Goal: Task Accomplishment & Management: Complete application form

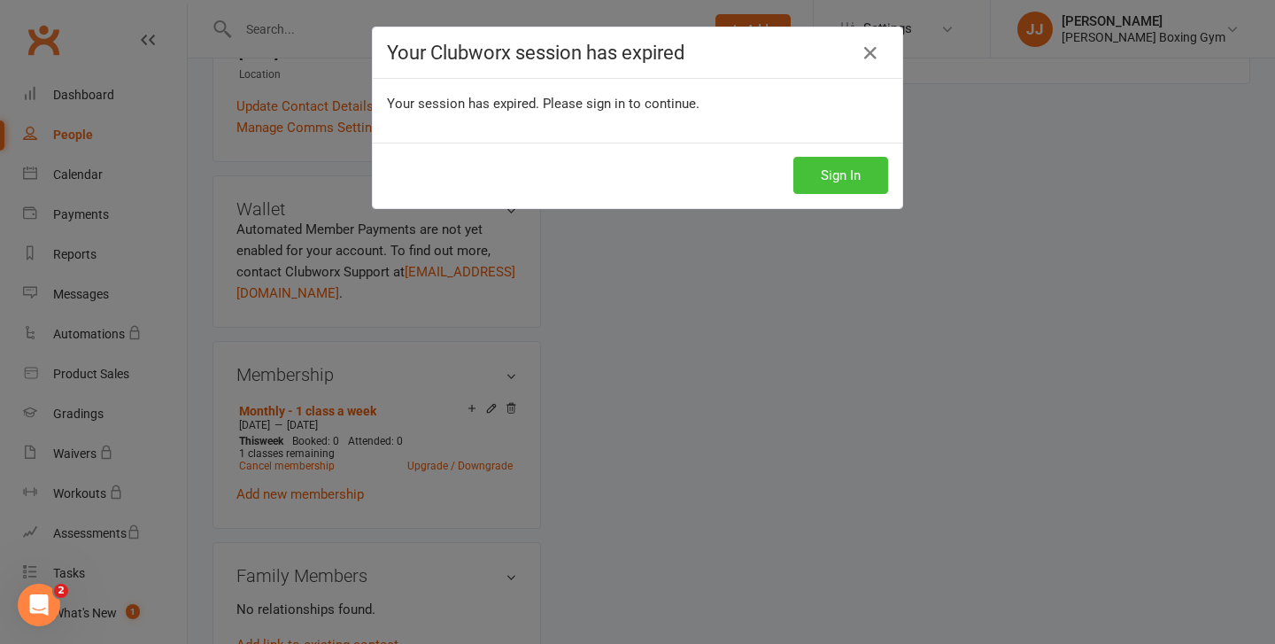
click at [854, 181] on button "Sign In" at bounding box center [840, 175] width 95 height 37
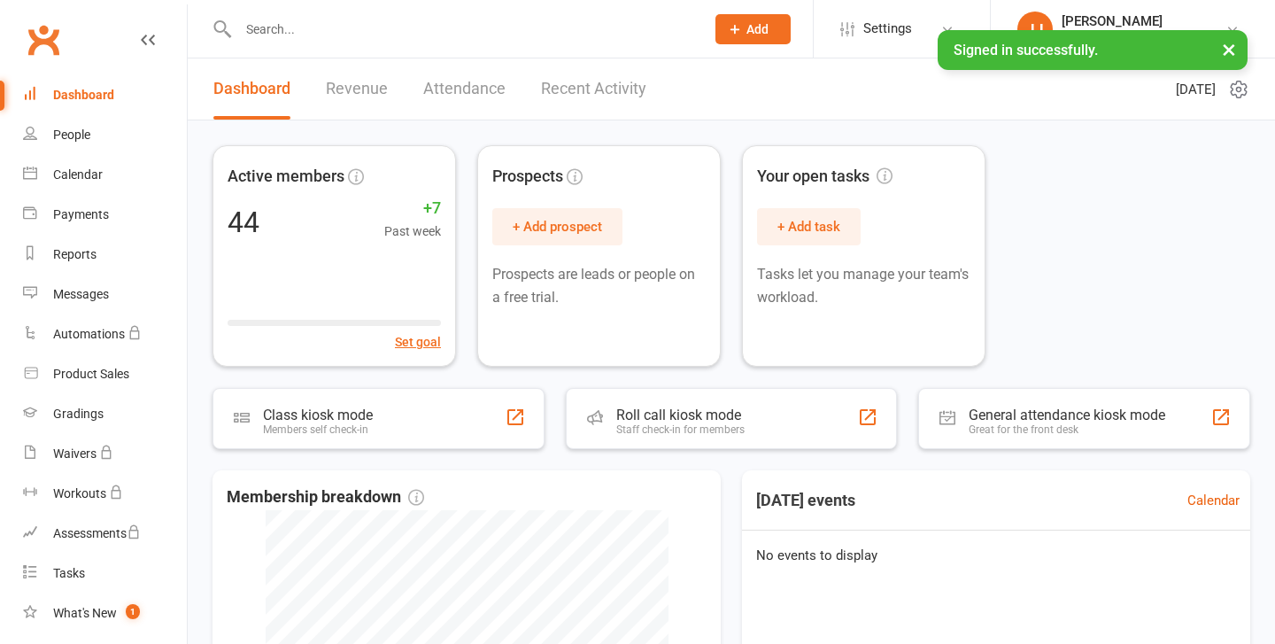
click at [403, 17] on input "text" at bounding box center [463, 29] width 460 height 25
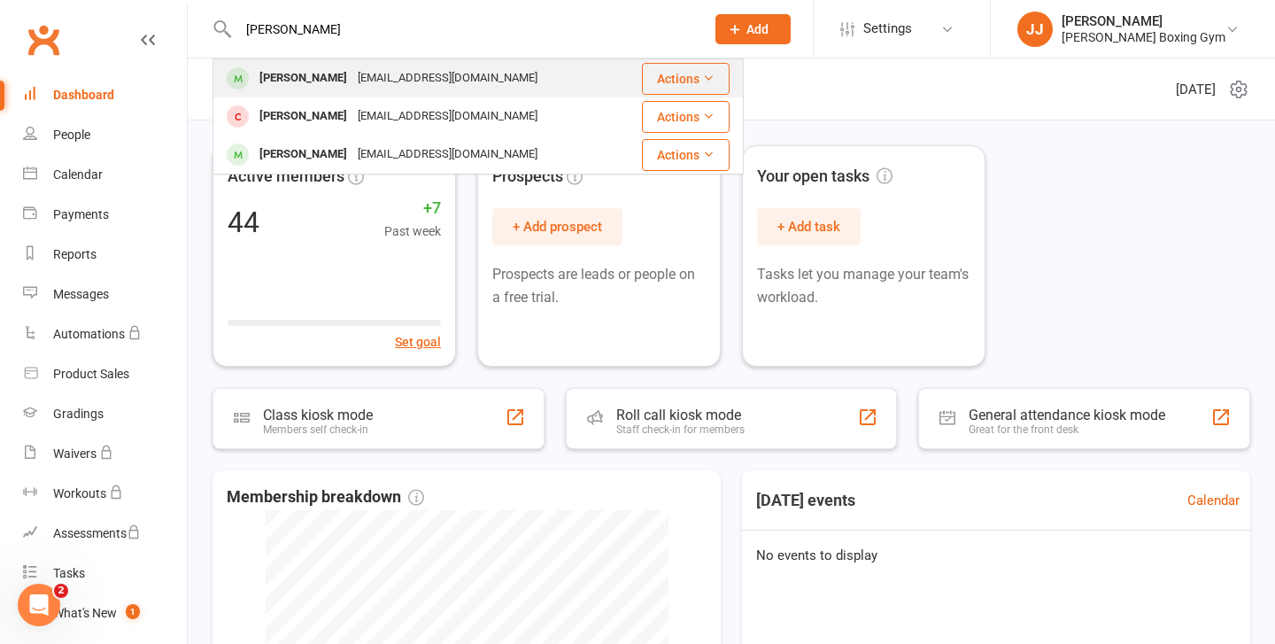
type input "[PERSON_NAME]"
click at [380, 78] on div "[EMAIL_ADDRESS][DOMAIN_NAME]" at bounding box center [447, 79] width 190 height 26
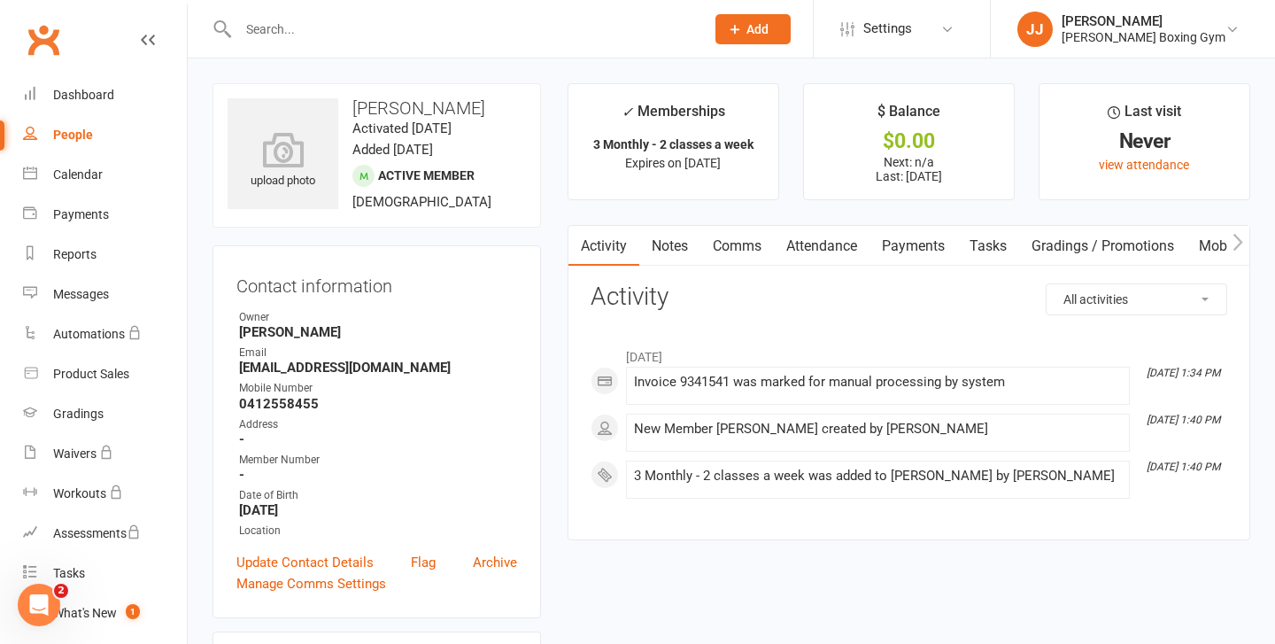
click at [82, 134] on div "People" at bounding box center [73, 135] width 40 height 14
select select "100"
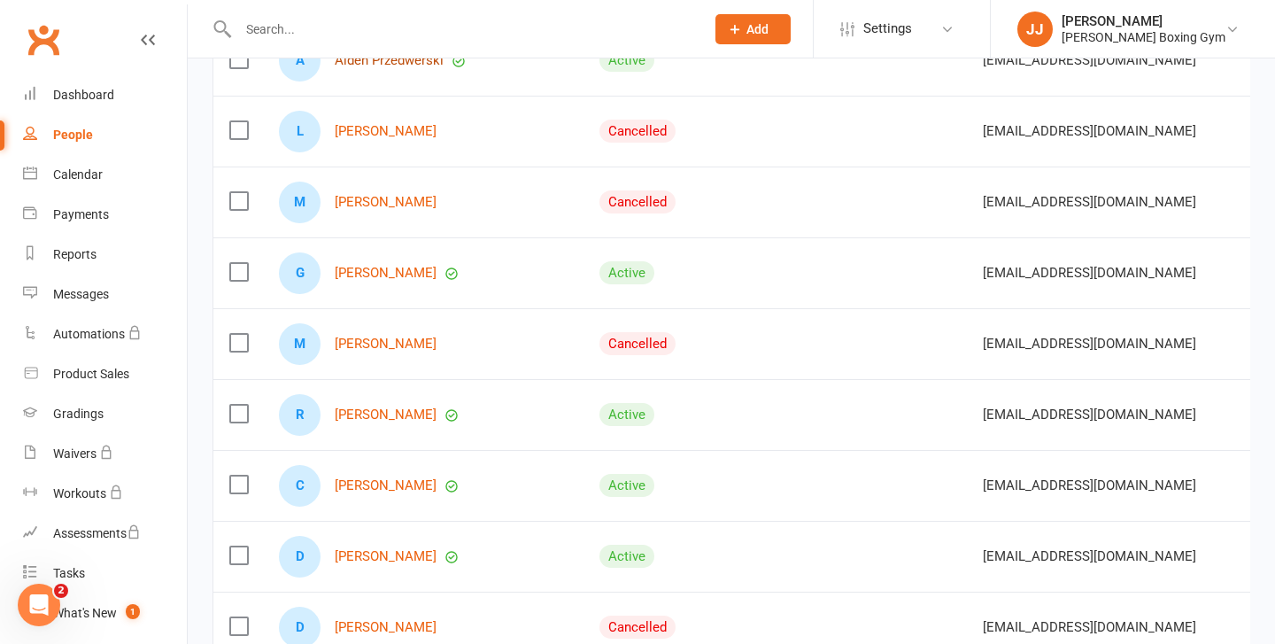
scroll to position [3560, 0]
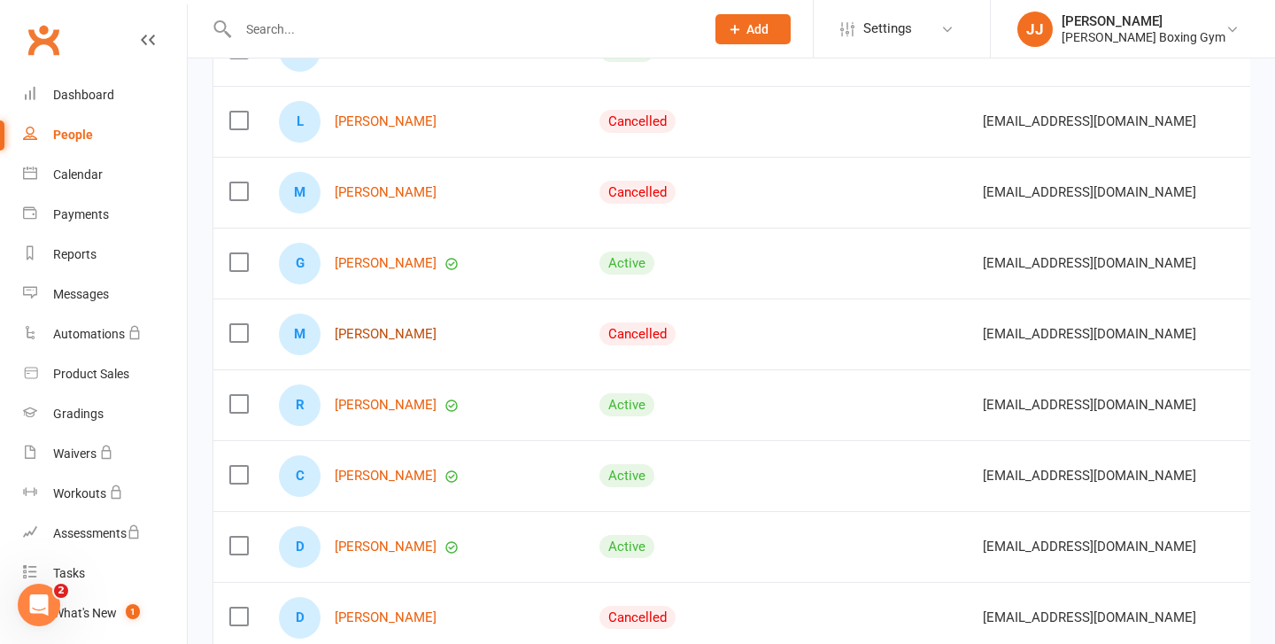
click at [397, 328] on link "[PERSON_NAME]" at bounding box center [386, 334] width 102 height 15
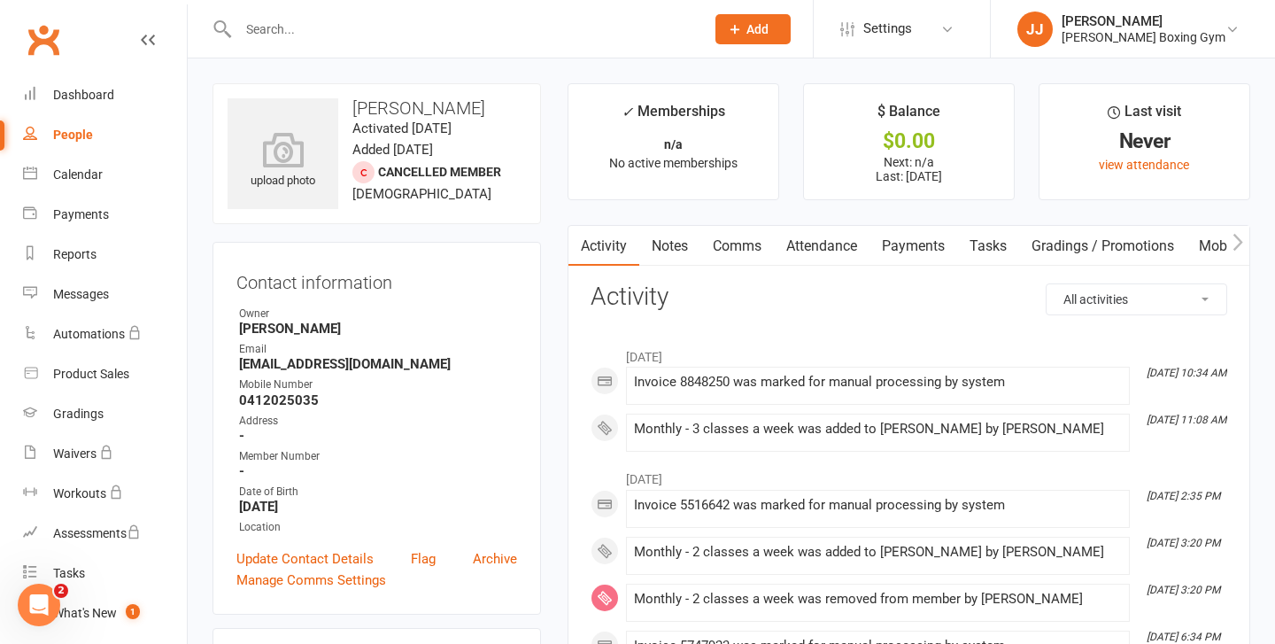
click at [315, 21] on input "text" at bounding box center [463, 29] width 460 height 25
click at [326, 14] on div at bounding box center [453, 29] width 480 height 58
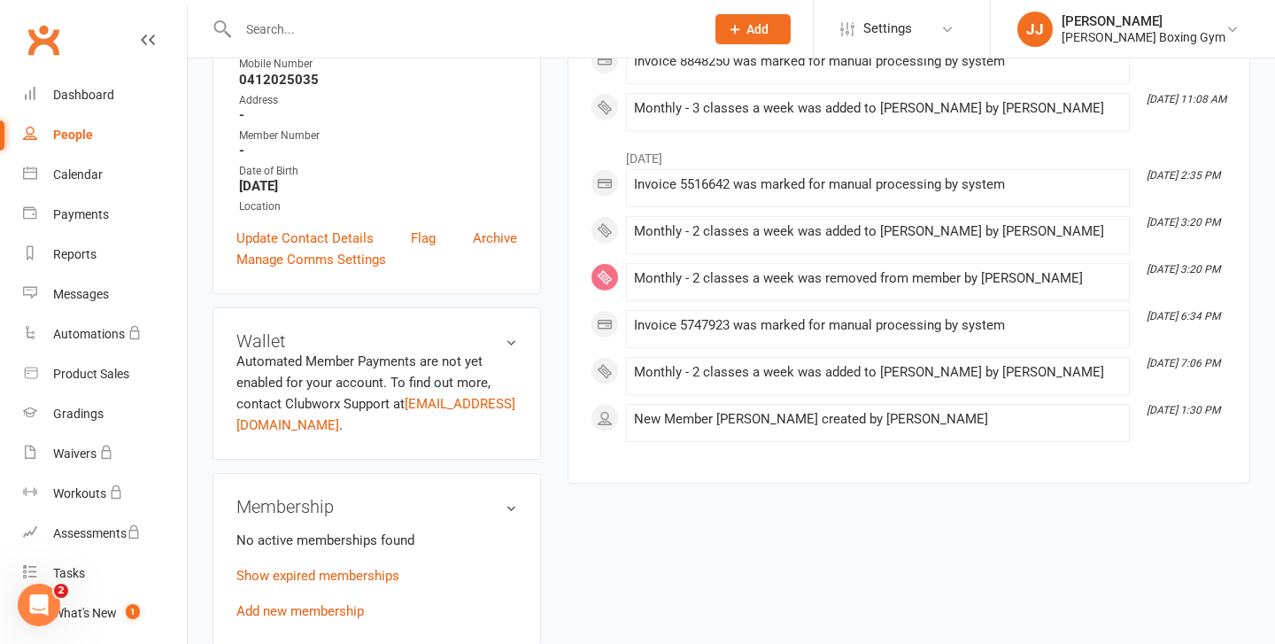
scroll to position [326, 0]
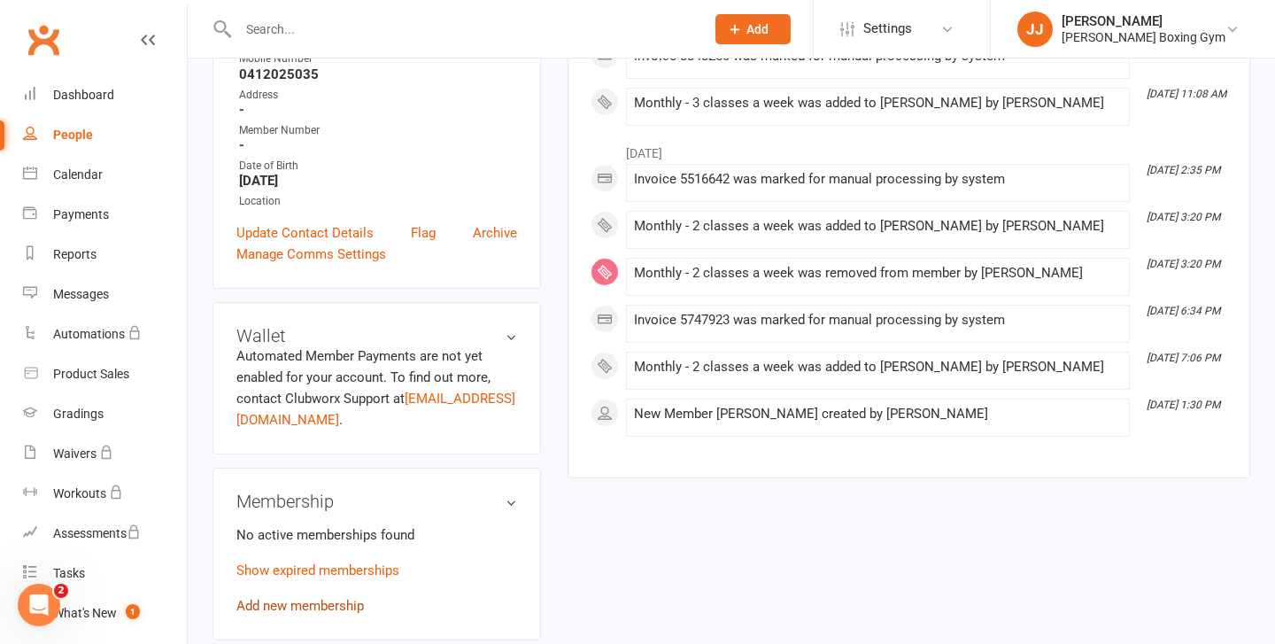
click at [316, 607] on link "Add new membership" at bounding box center [300, 606] width 128 height 16
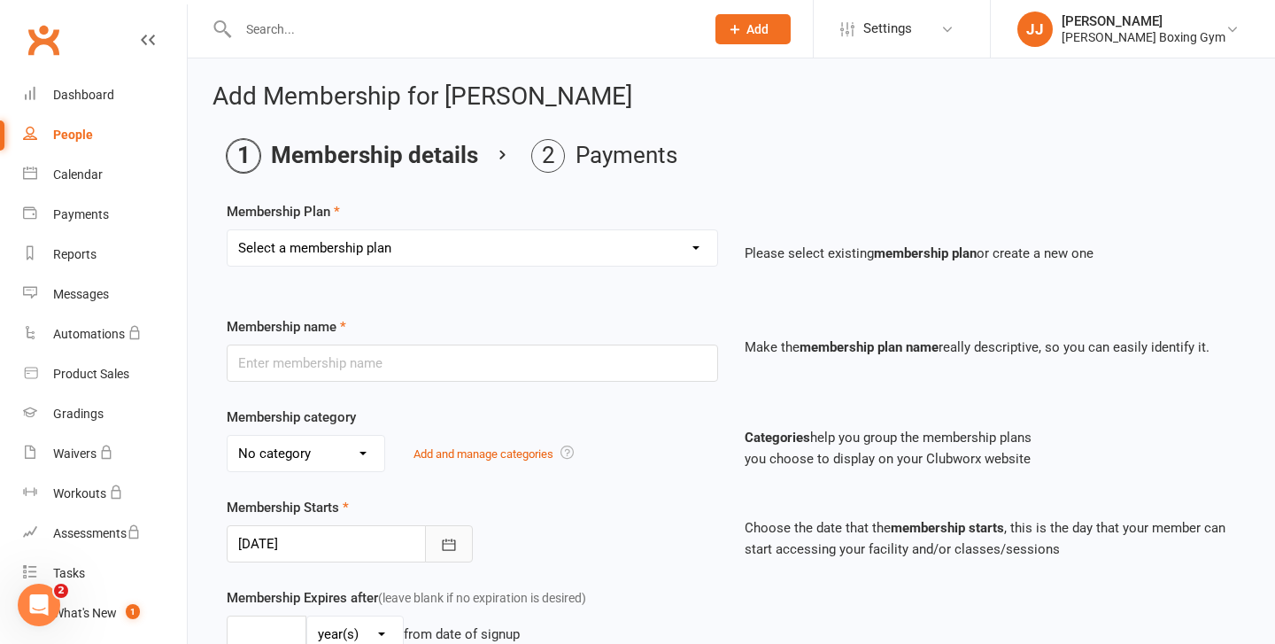
click at [460, 547] on button "button" at bounding box center [449, 543] width 48 height 37
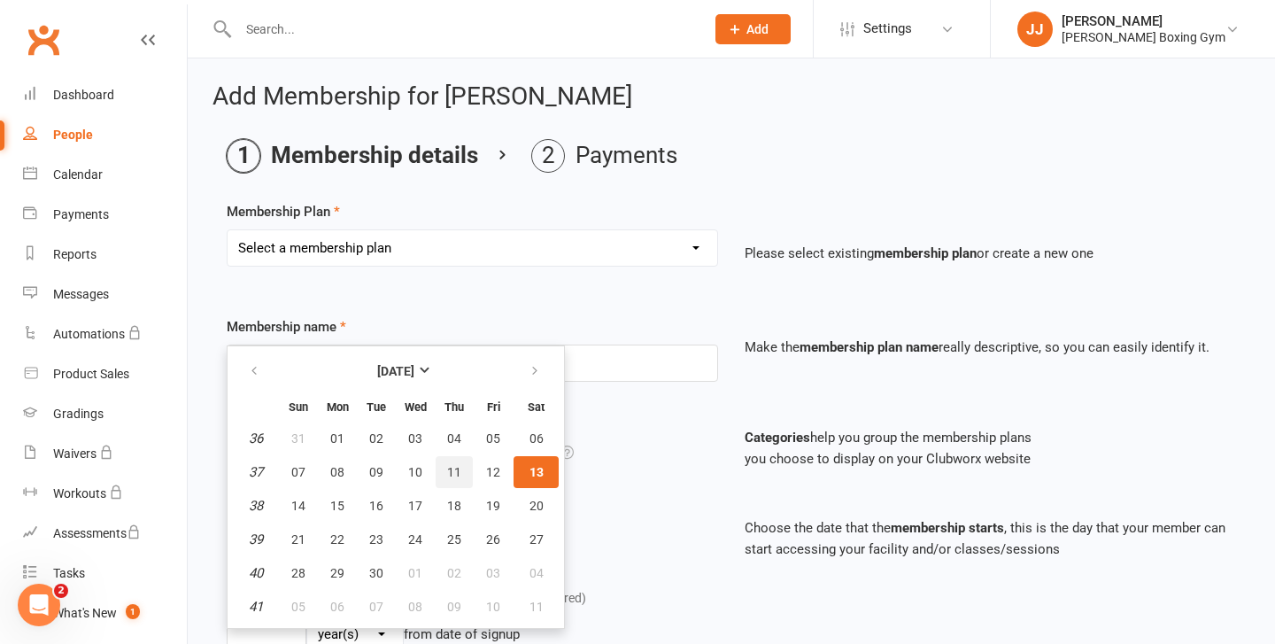
click at [457, 475] on span "11" at bounding box center [454, 472] width 14 height 14
type input "[DATE]"
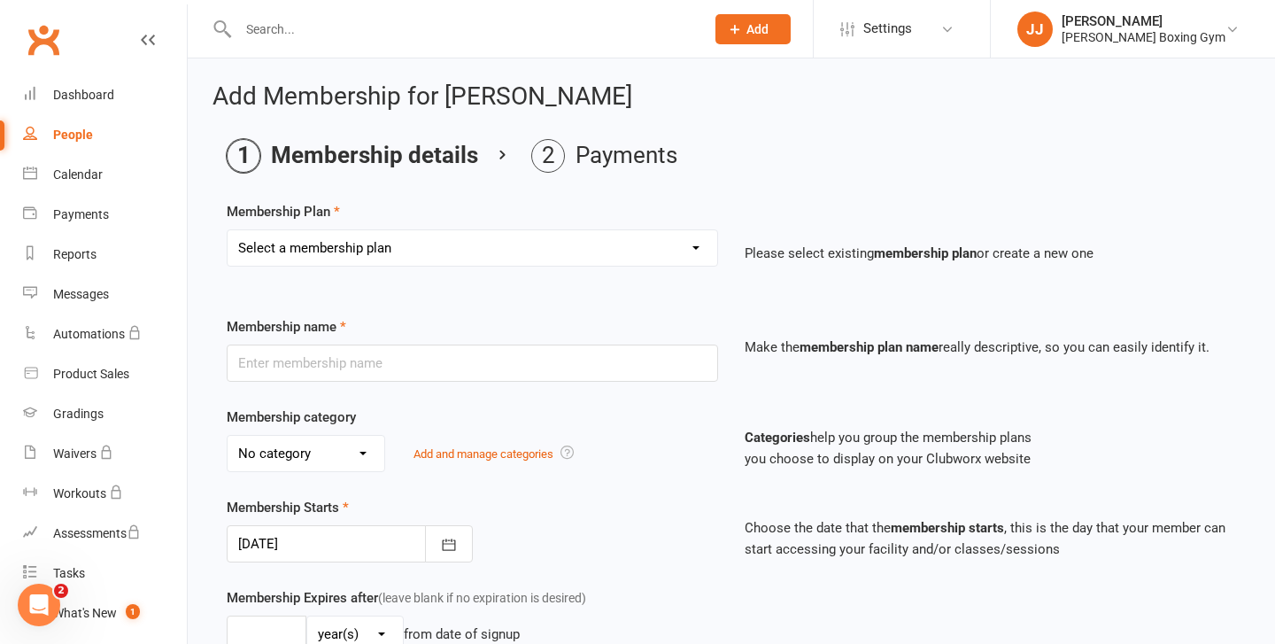
click at [548, 247] on select "Select a membership plan Create new Membership Plan Monthly - 1 class a week Mo…" at bounding box center [473, 247] width 490 height 35
select select "5"
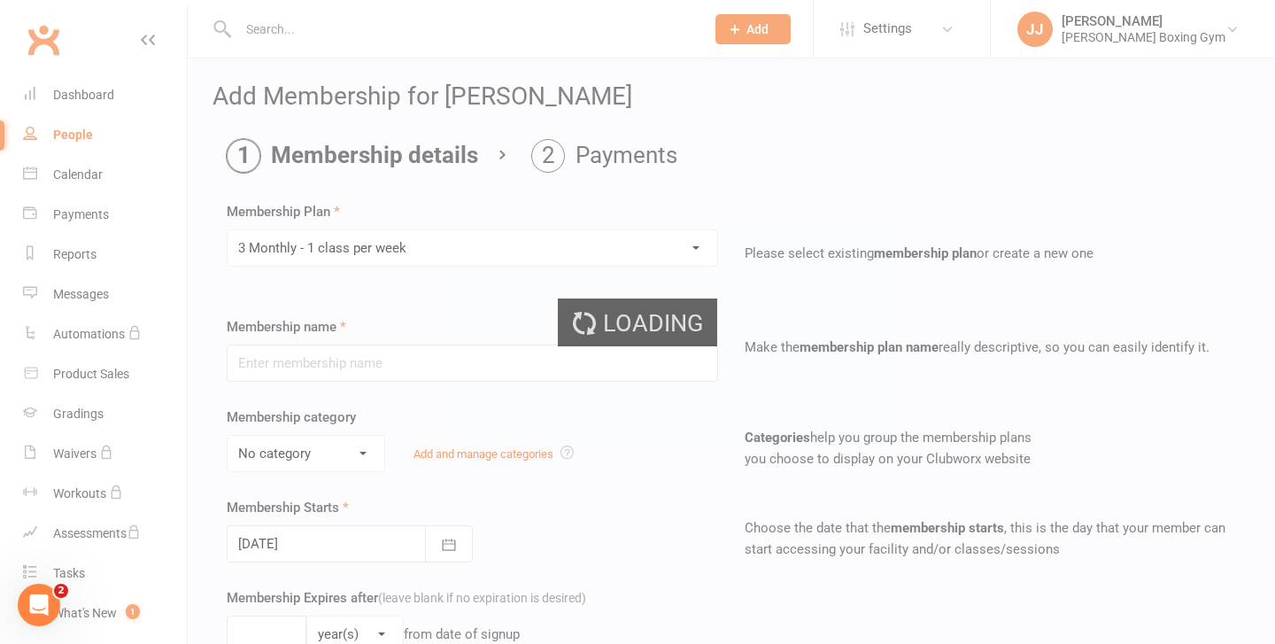
type input "3 Monthly - 1 class per week"
select select "1"
type input "3"
select select "2"
type input "1"
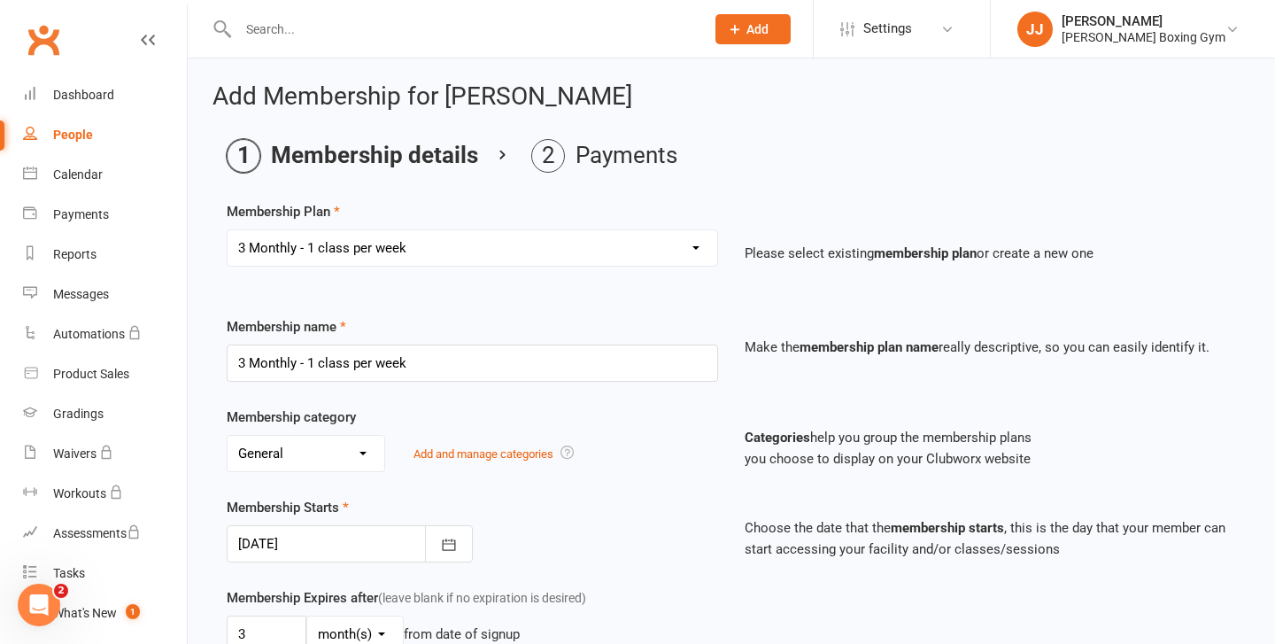
type input "[DATE]"
click at [422, 255] on select "Select a membership plan Create new Membership Plan Monthly - 1 class a week Mo…" at bounding box center [473, 247] width 490 height 35
select select "3"
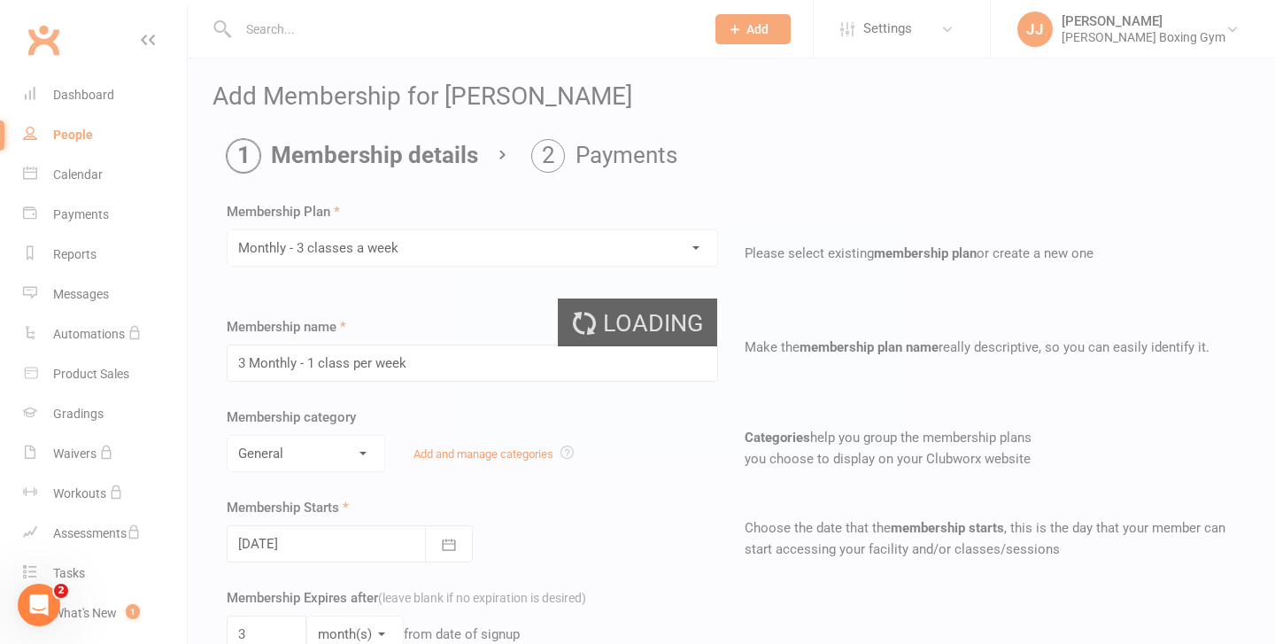
type input "Monthly - 3 classes a week"
select select "2"
type input "1"
type input "3"
type input "12"
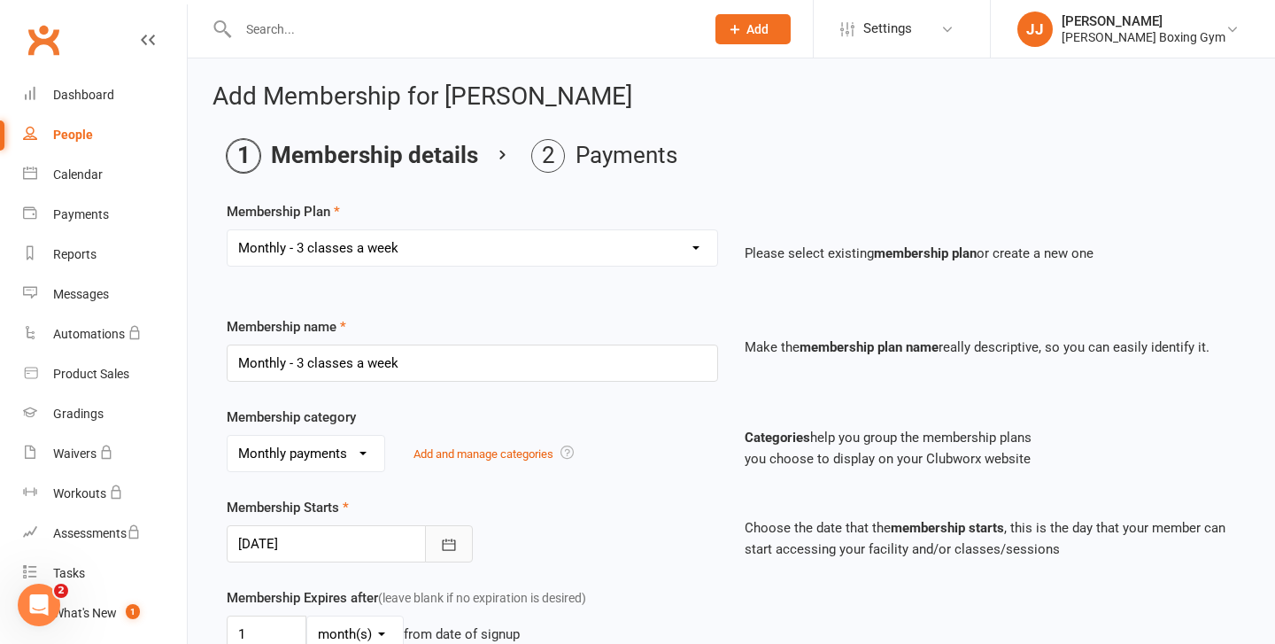
click at [460, 560] on button "button" at bounding box center [449, 543] width 48 height 37
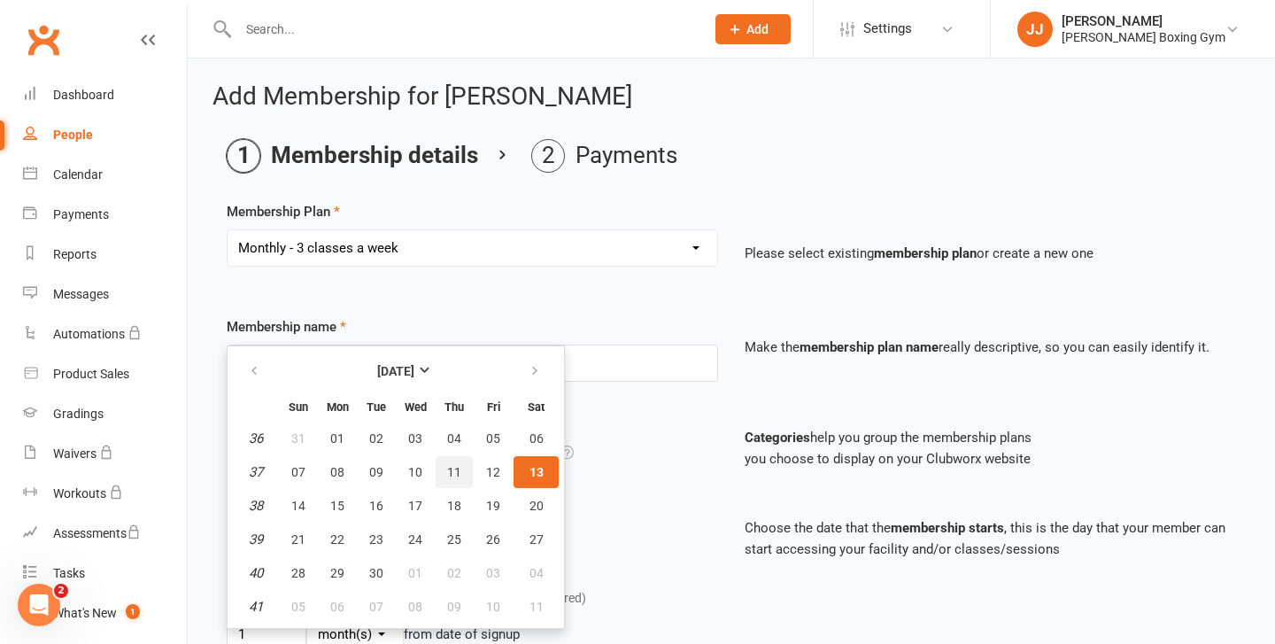
click at [447, 479] on button "11" at bounding box center [454, 472] width 37 height 32
type input "[DATE]"
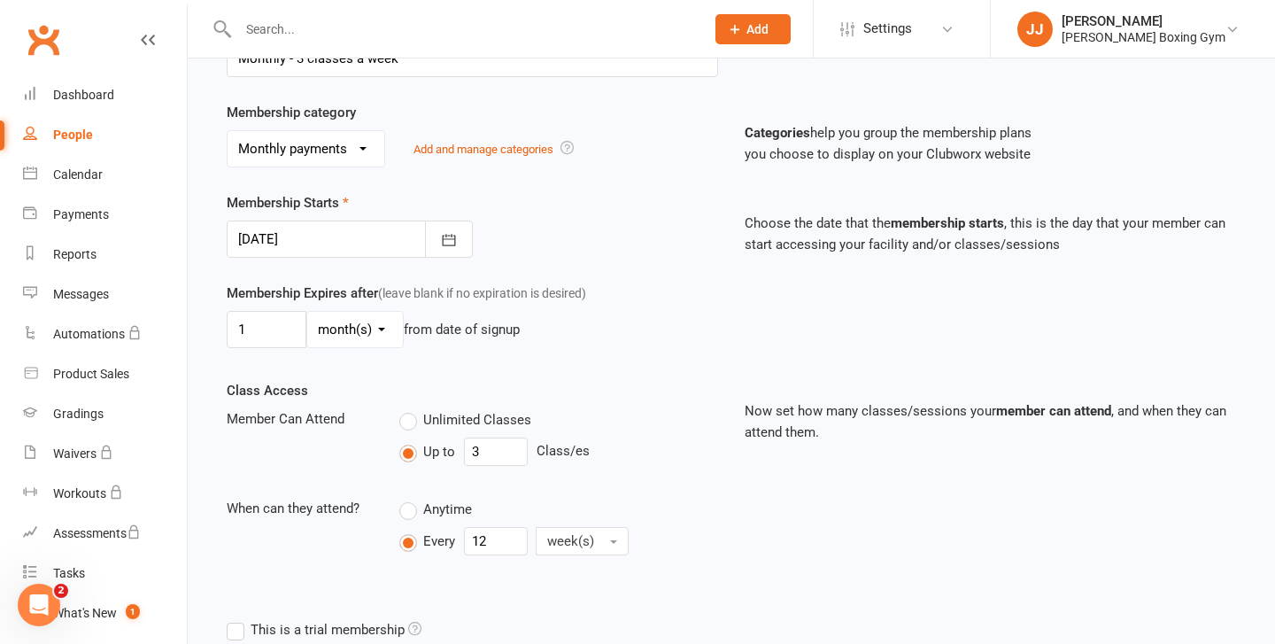
scroll to position [564, 0]
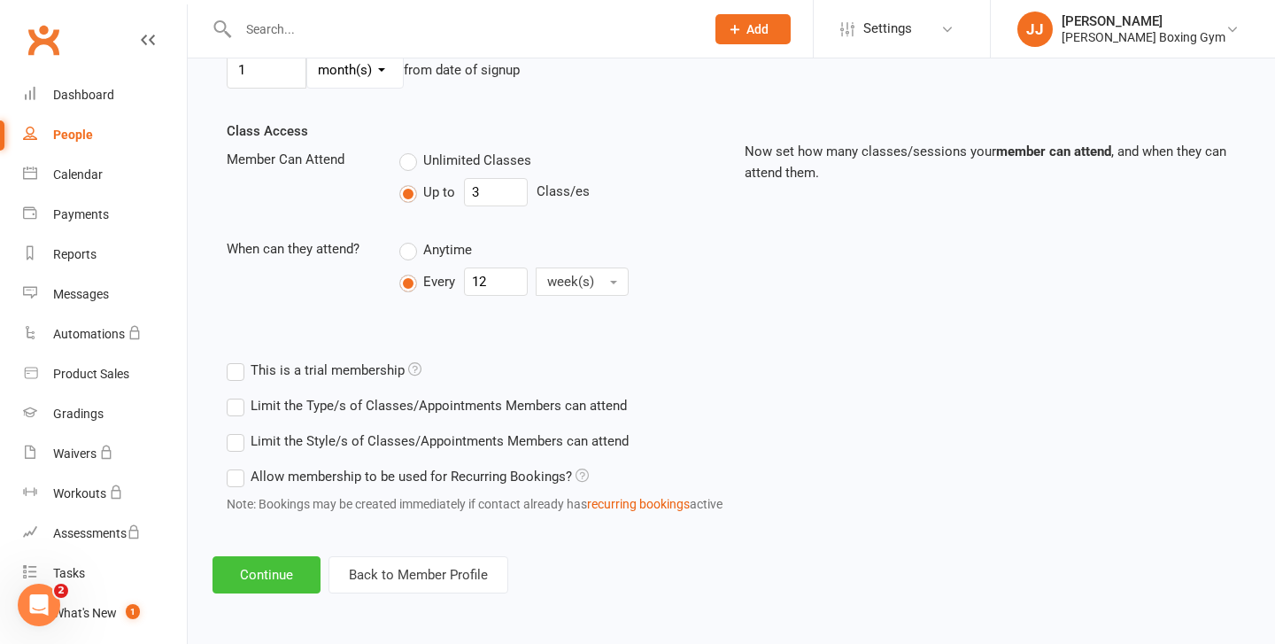
click at [293, 568] on button "Continue" at bounding box center [267, 574] width 108 height 37
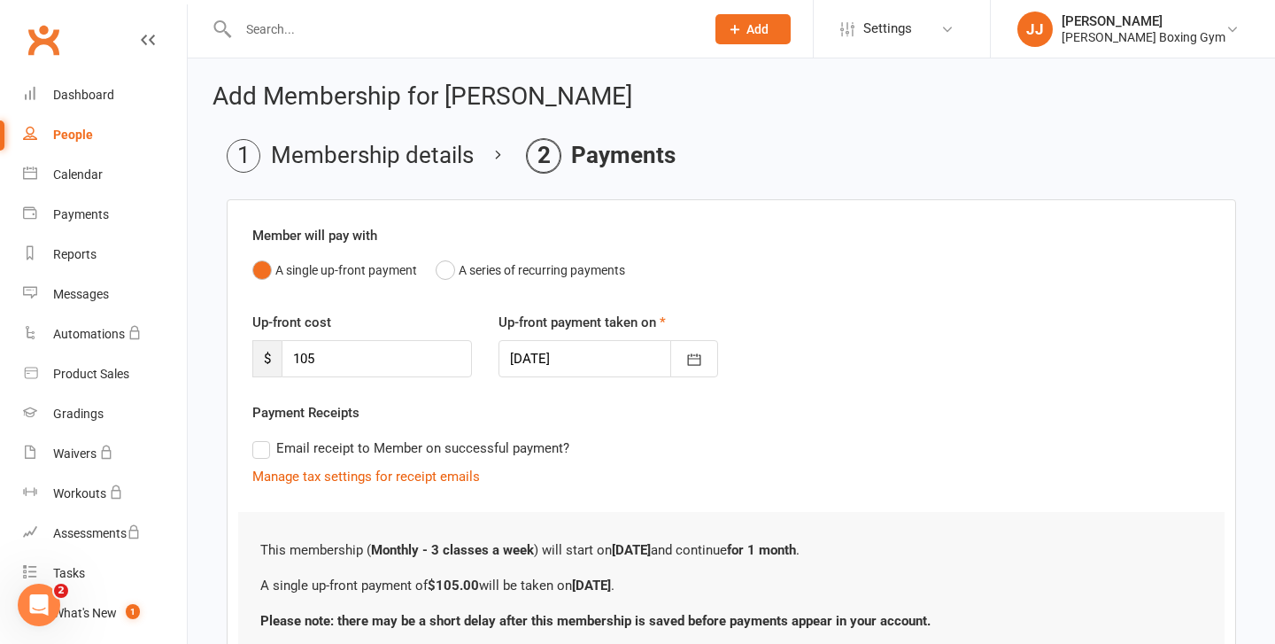
scroll to position [147, 0]
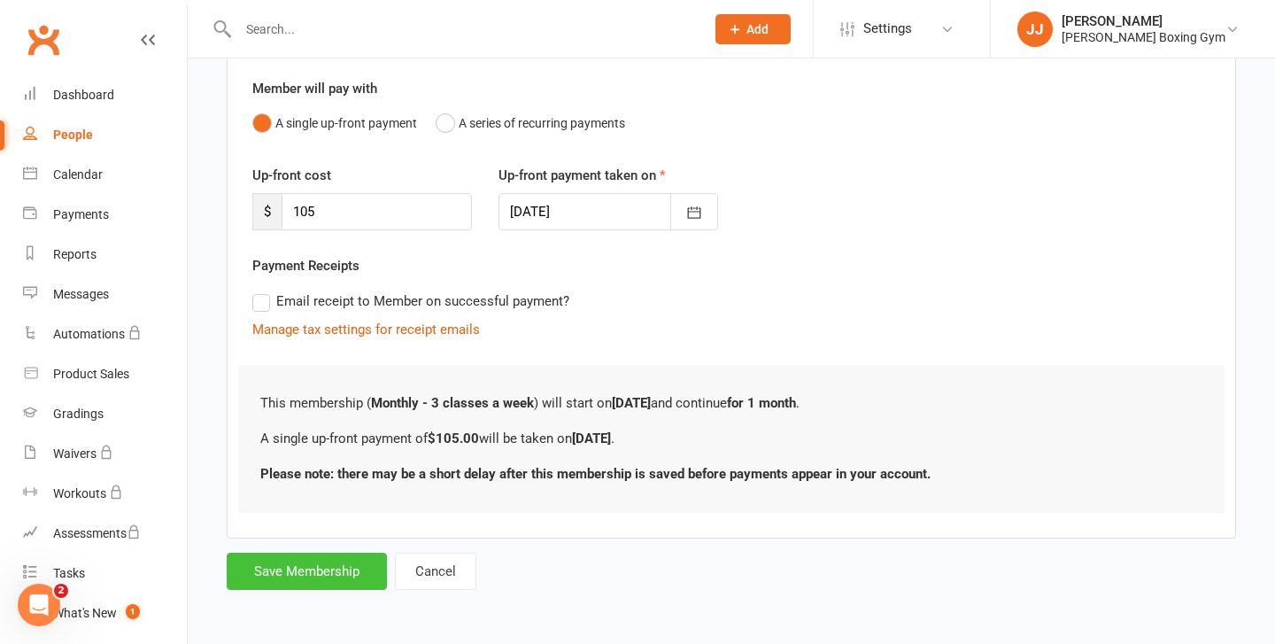
click at [338, 562] on button "Save Membership" at bounding box center [307, 571] width 160 height 37
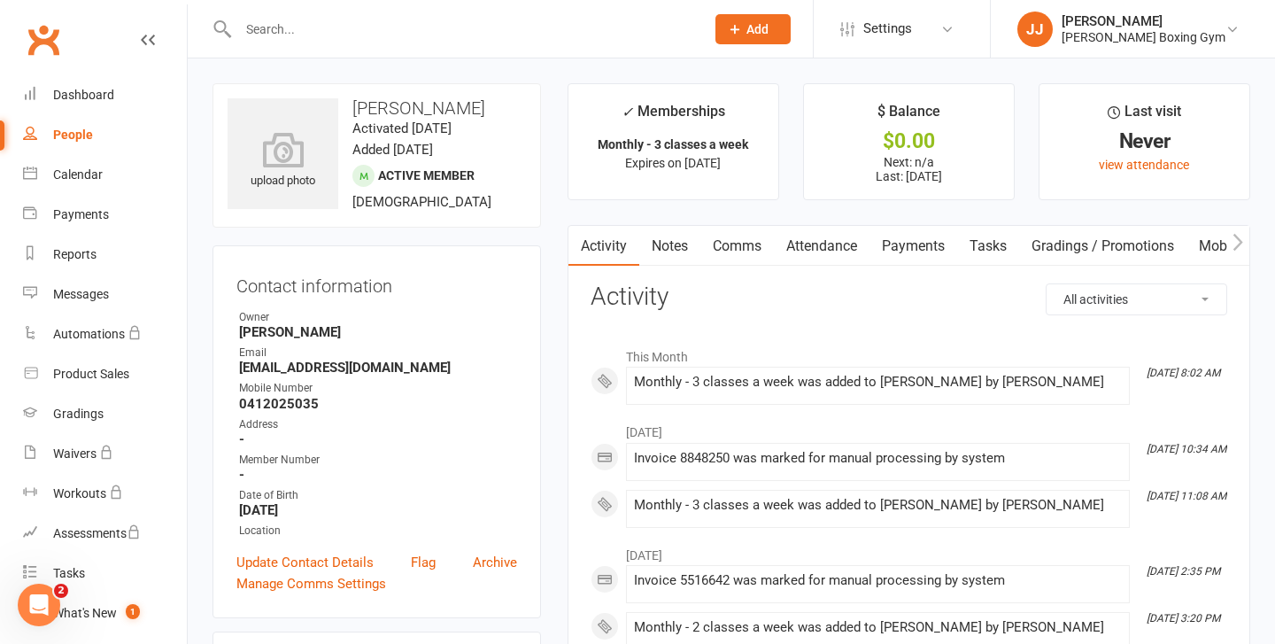
click at [84, 130] on div "People" at bounding box center [73, 135] width 40 height 14
select select "100"
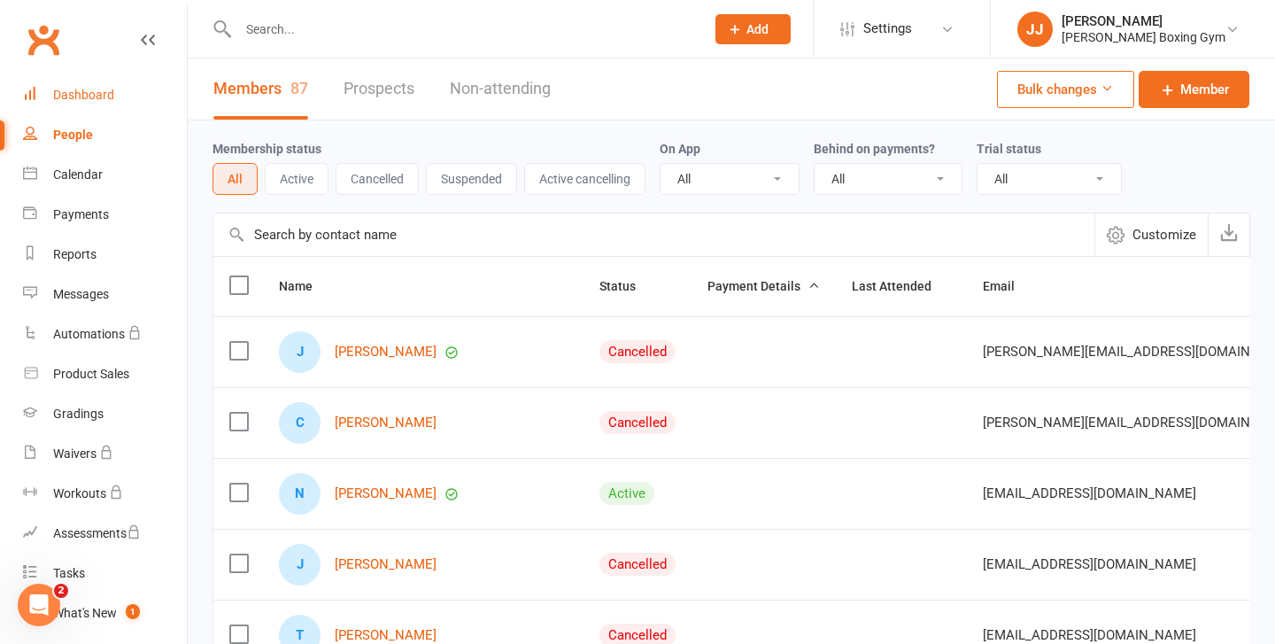
click at [69, 97] on div "Dashboard" at bounding box center [83, 95] width 61 height 14
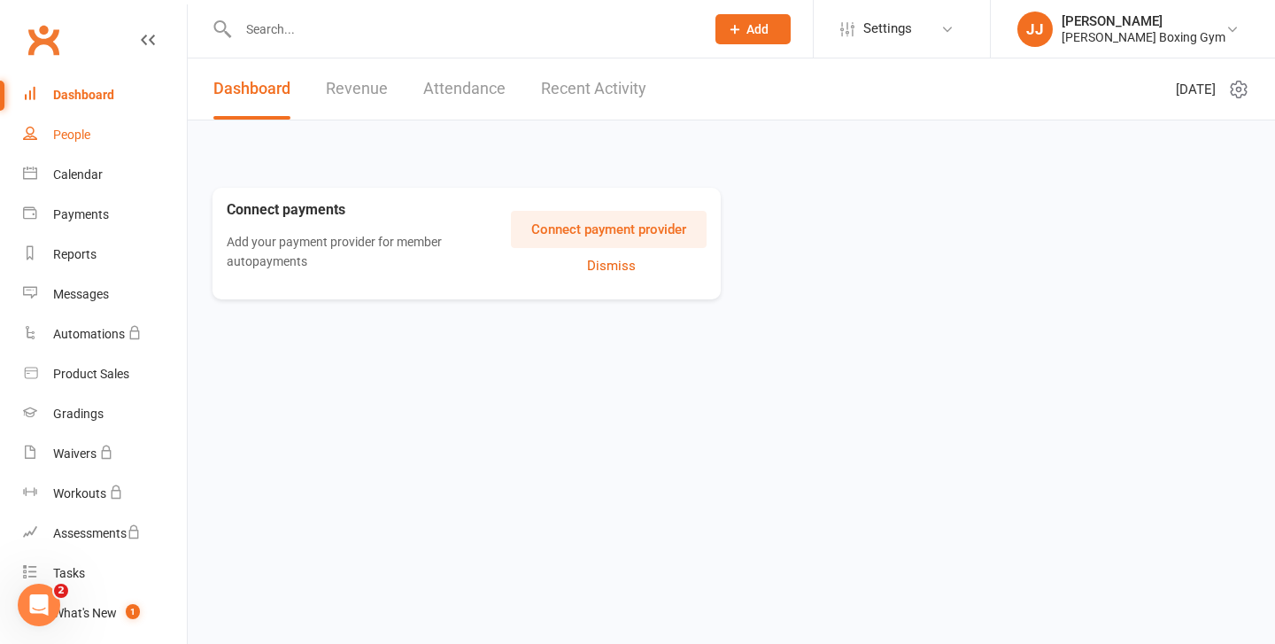
click at [76, 142] on div "People" at bounding box center [71, 135] width 37 height 14
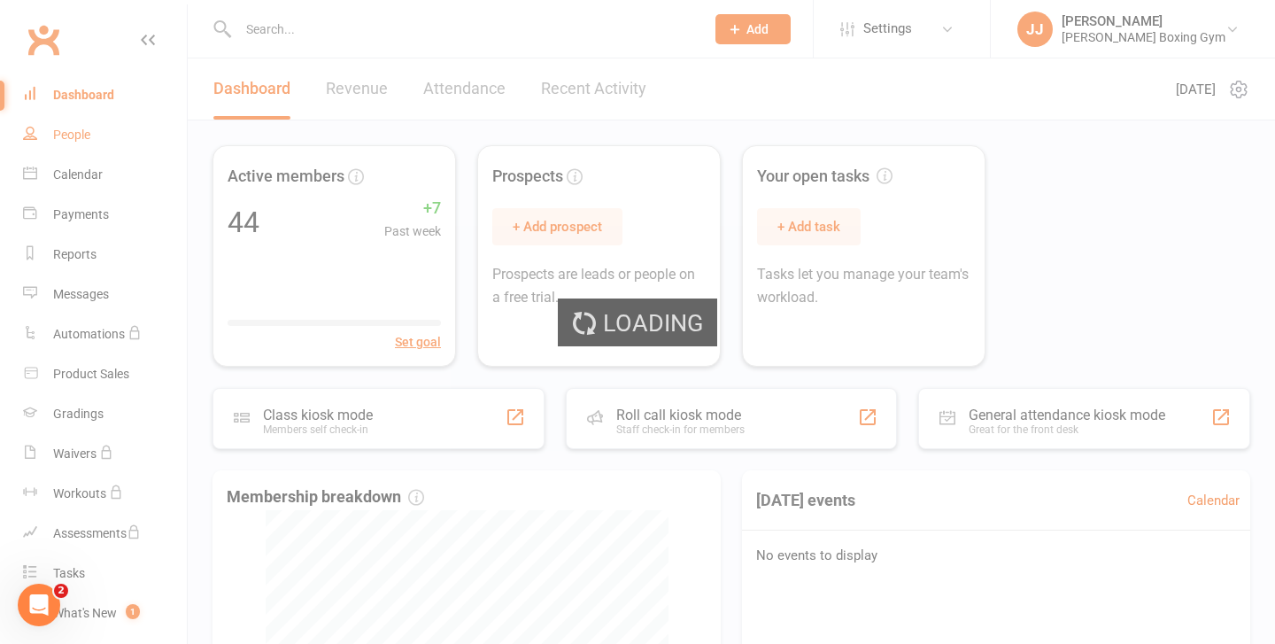
select select "100"
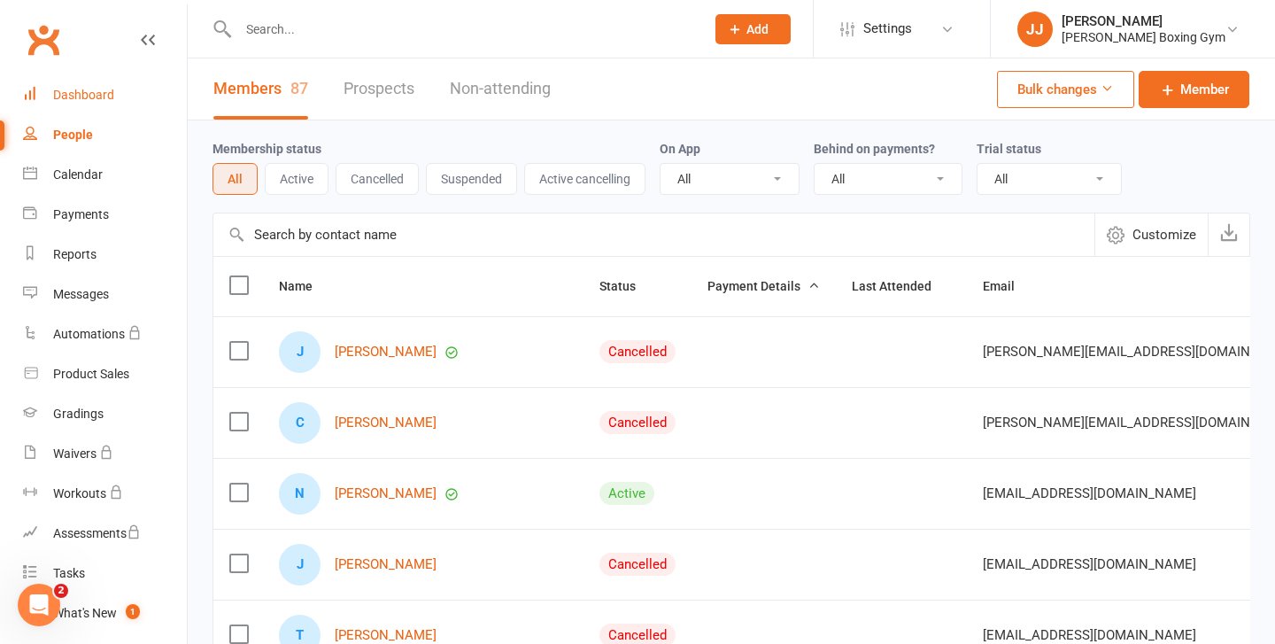
click at [109, 90] on div "Dashboard" at bounding box center [83, 95] width 61 height 14
